Goal: Transaction & Acquisition: Obtain resource

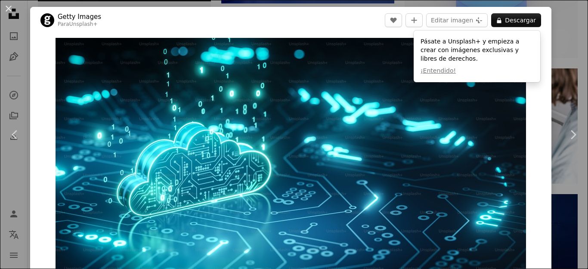
scroll to position [1885, 0]
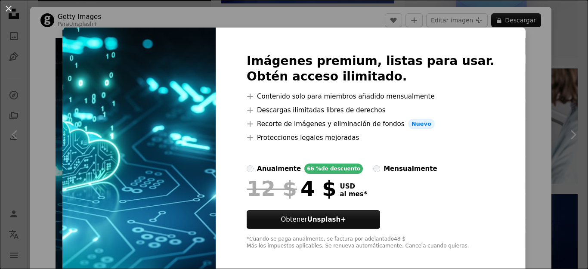
click at [508, 226] on div "An X shape Imágenes premium, listas para usar. Obtén acceso ilimitado. A plus s…" at bounding box center [294, 134] width 588 height 269
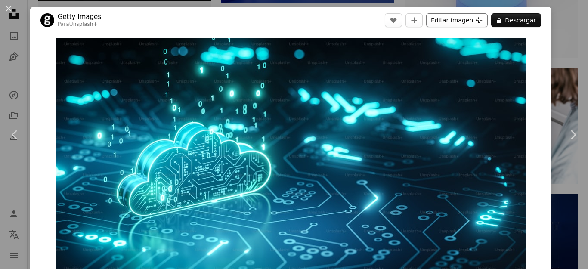
click at [446, 21] on button "Editar imagen Plus sign for Unsplash+" at bounding box center [457, 20] width 62 height 14
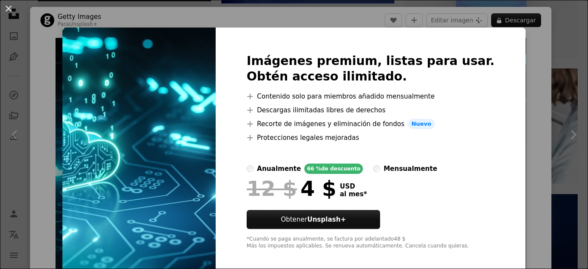
click at [540, 51] on div "An X shape Imágenes premium, listas para usar. Obtén acceso ilimitado. A plus s…" at bounding box center [294, 134] width 588 height 269
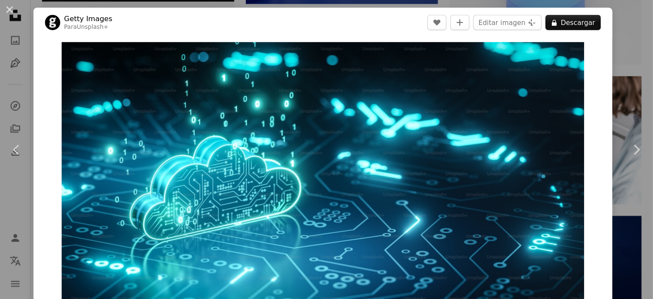
scroll to position [1884, 0]
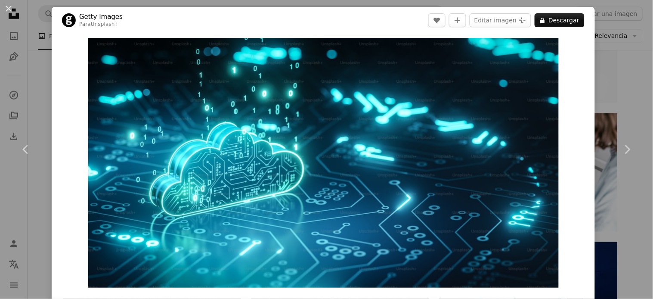
drag, startPoint x: 558, startPoint y: 3, endPoint x: 59, endPoint y: 117, distance: 510.9
click at [59, 117] on div "Zoom in" at bounding box center [323, 163] width 543 height 258
click at [588, 93] on div "An X shape Chevron left Chevron right Getty Images Para Unsplash+ A heart A plu…" at bounding box center [326, 149] width 653 height 299
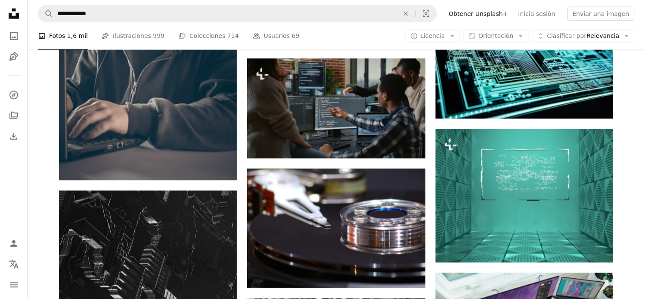
scroll to position [2529, 0]
